Goal: Check status: Check status

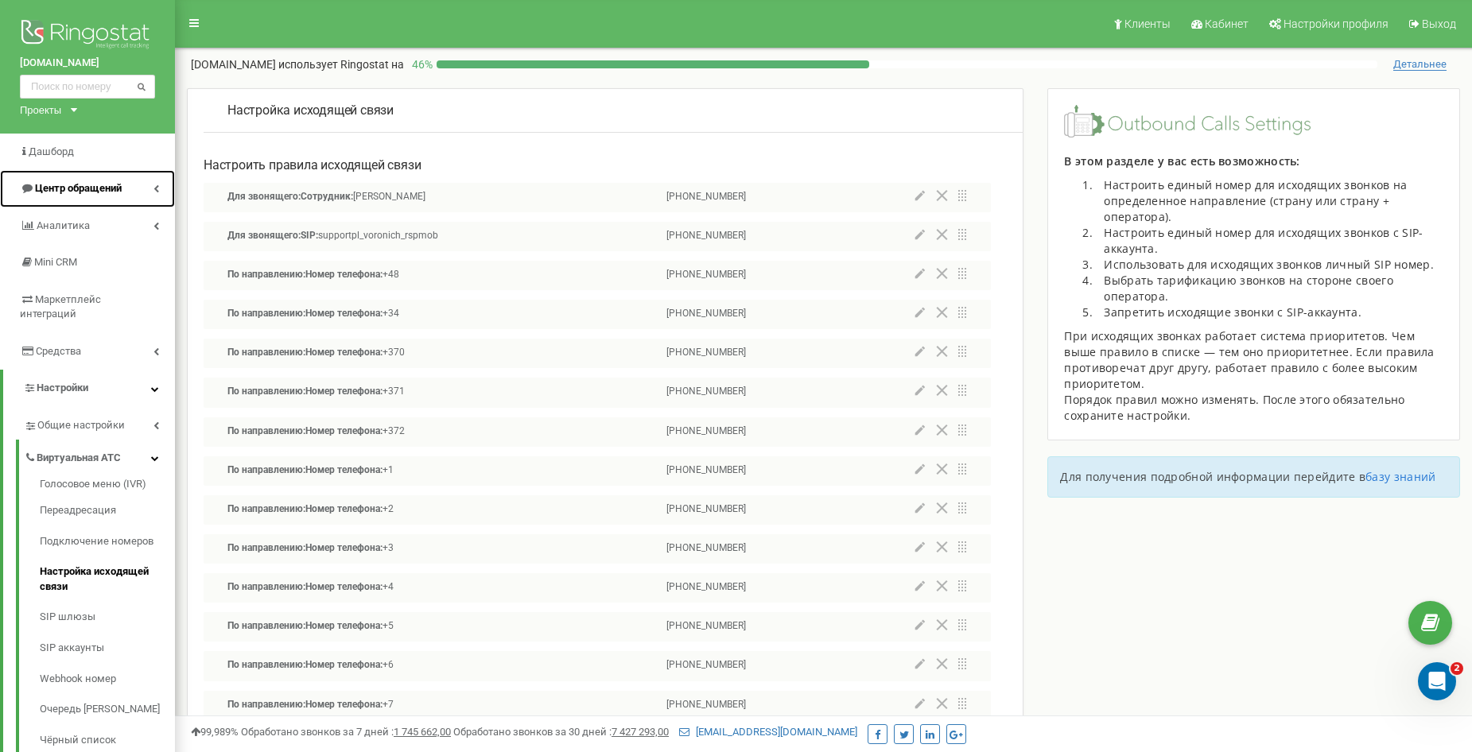
click at [111, 194] on span "Центр обращений" at bounding box center [78, 188] width 87 height 12
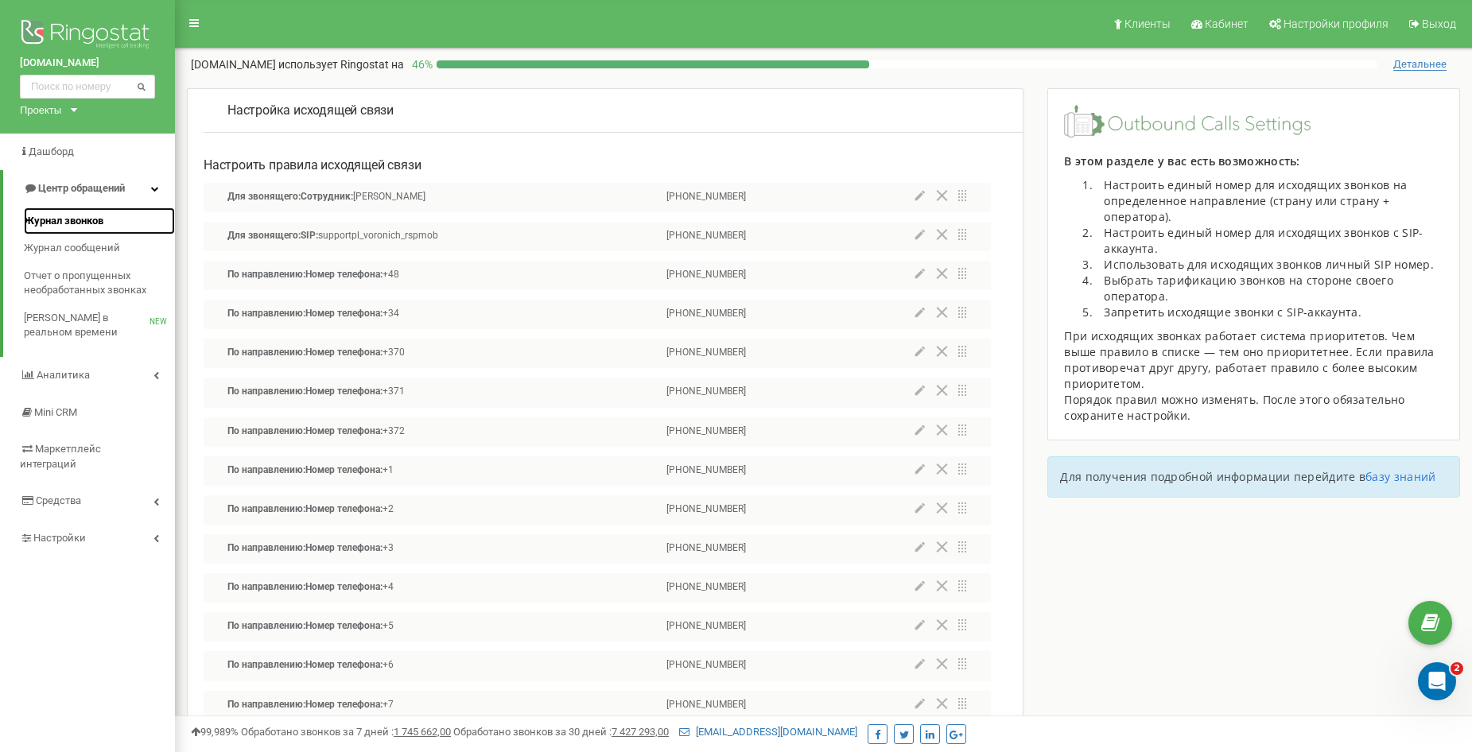
click at [102, 227] on span "Журнал звонков" at bounding box center [63, 221] width 79 height 15
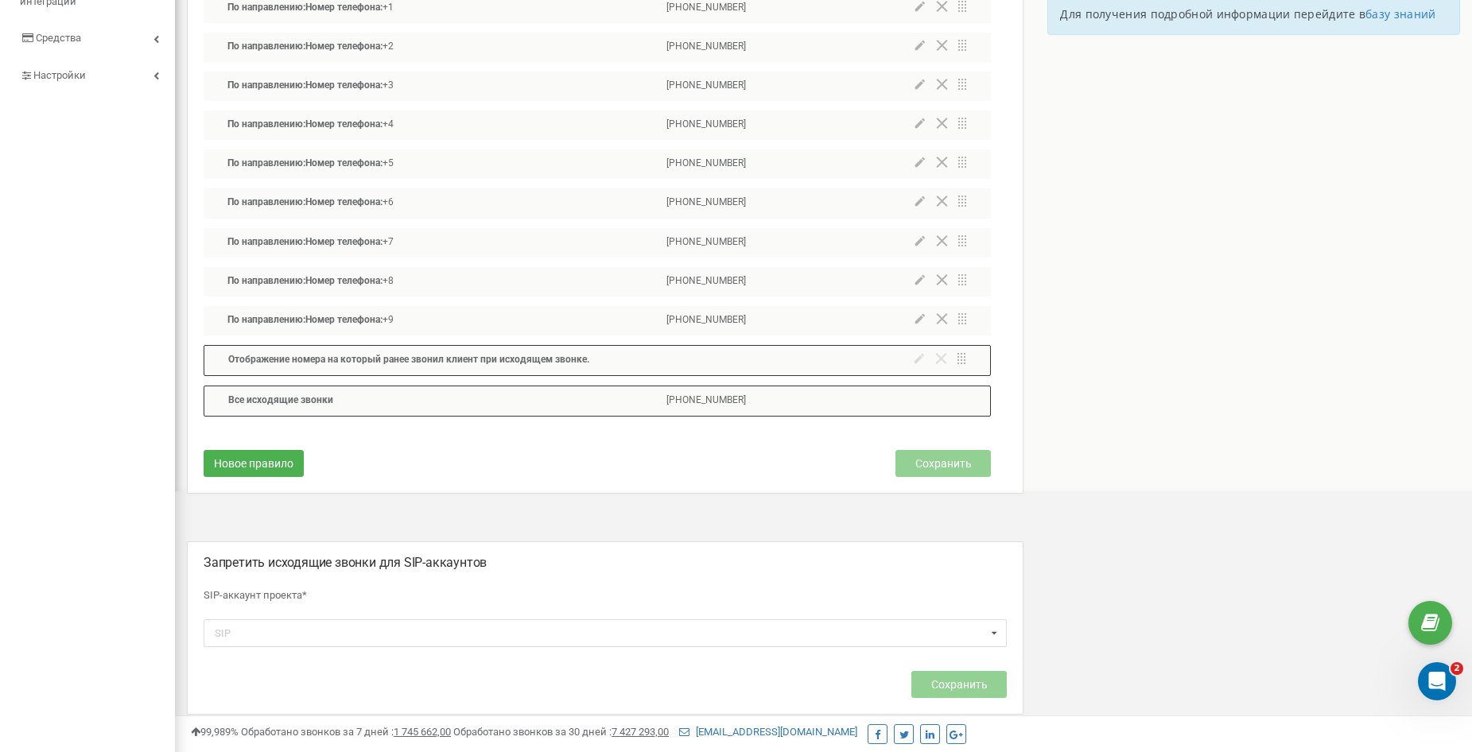
scroll to position [477, 0]
